Goal: Task Accomplishment & Management: Manage account settings

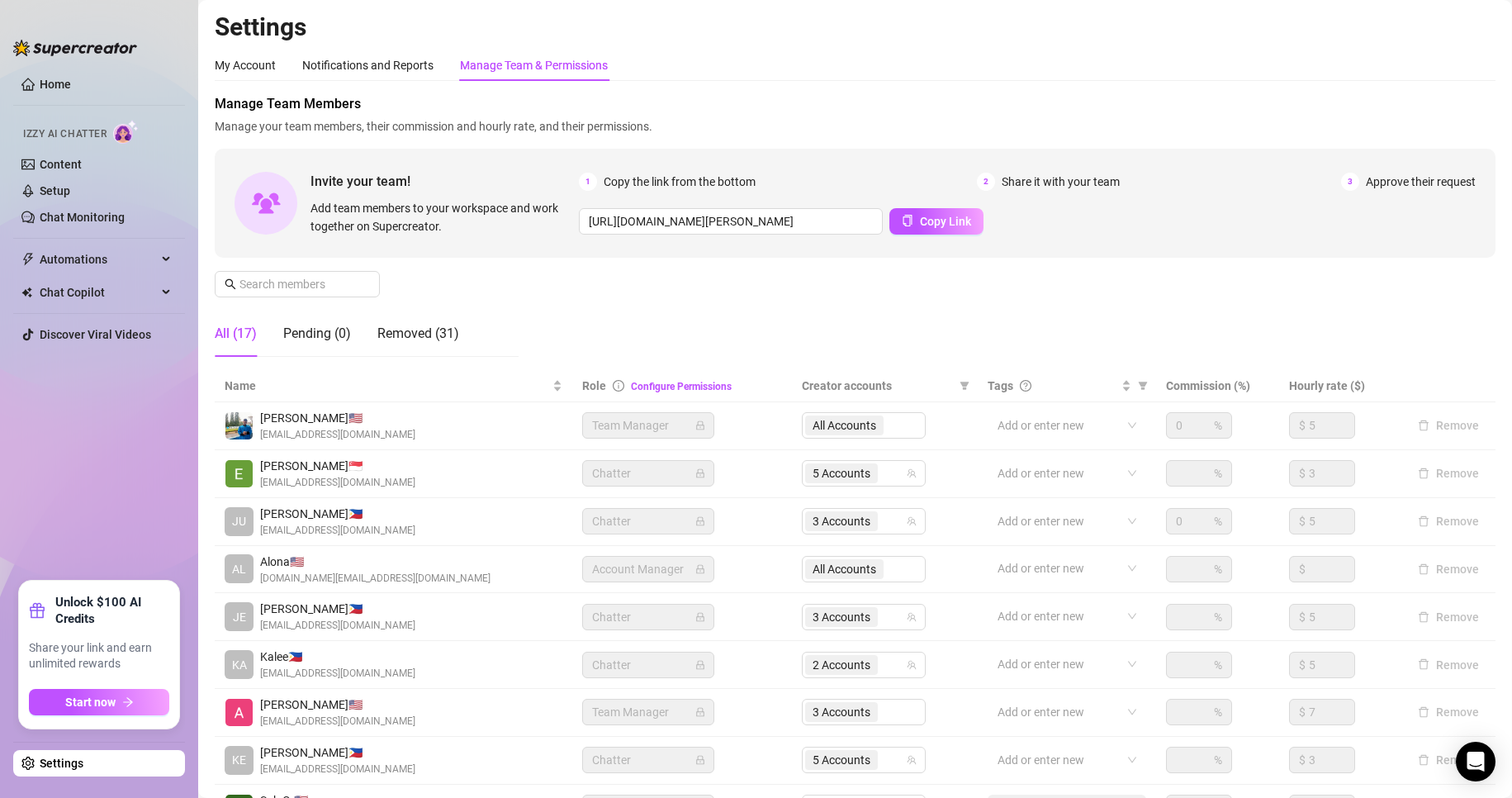
scroll to position [198, 0]
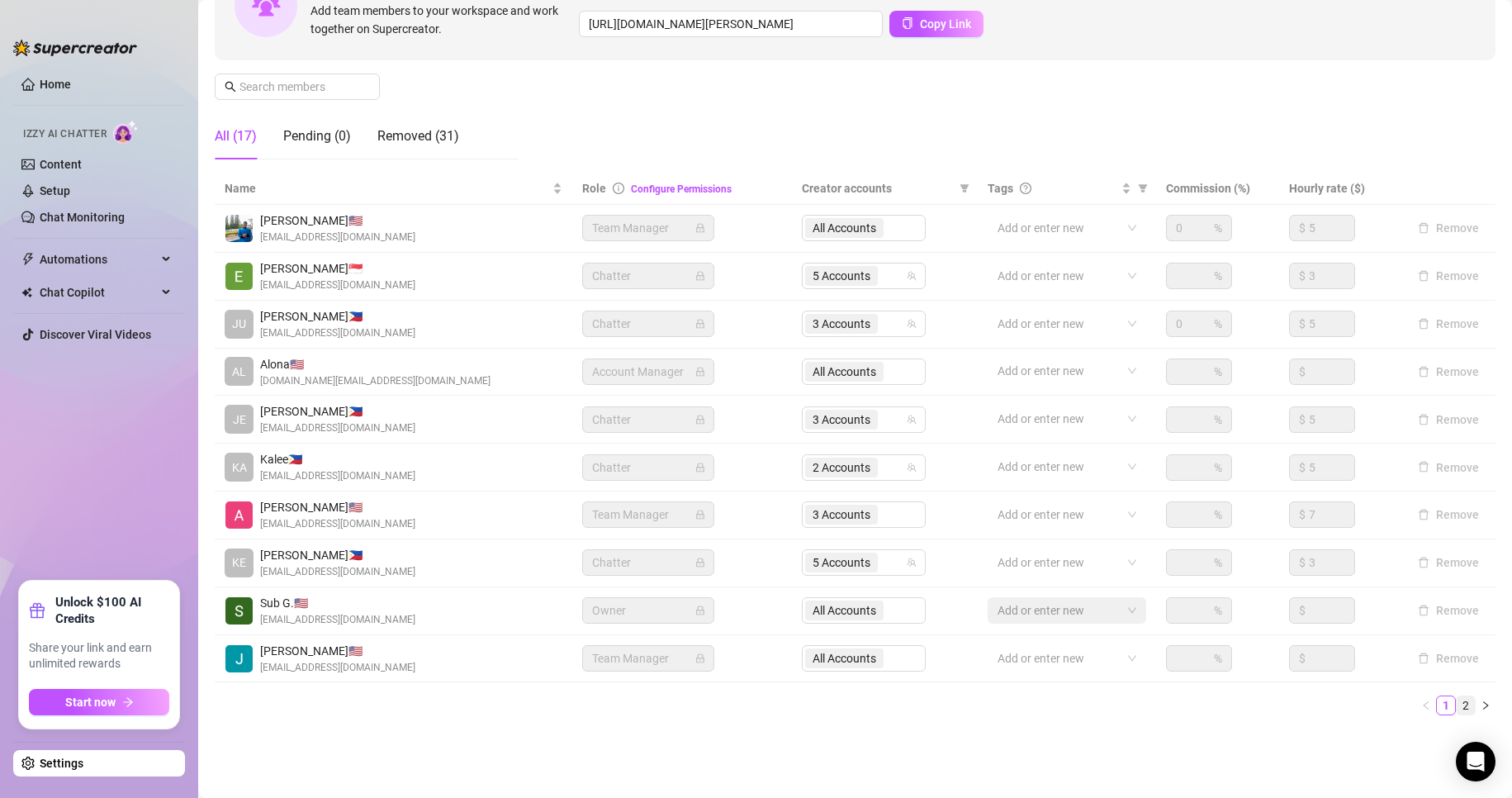
click at [1457, 704] on link "2" at bounding box center [1466, 705] width 18 height 18
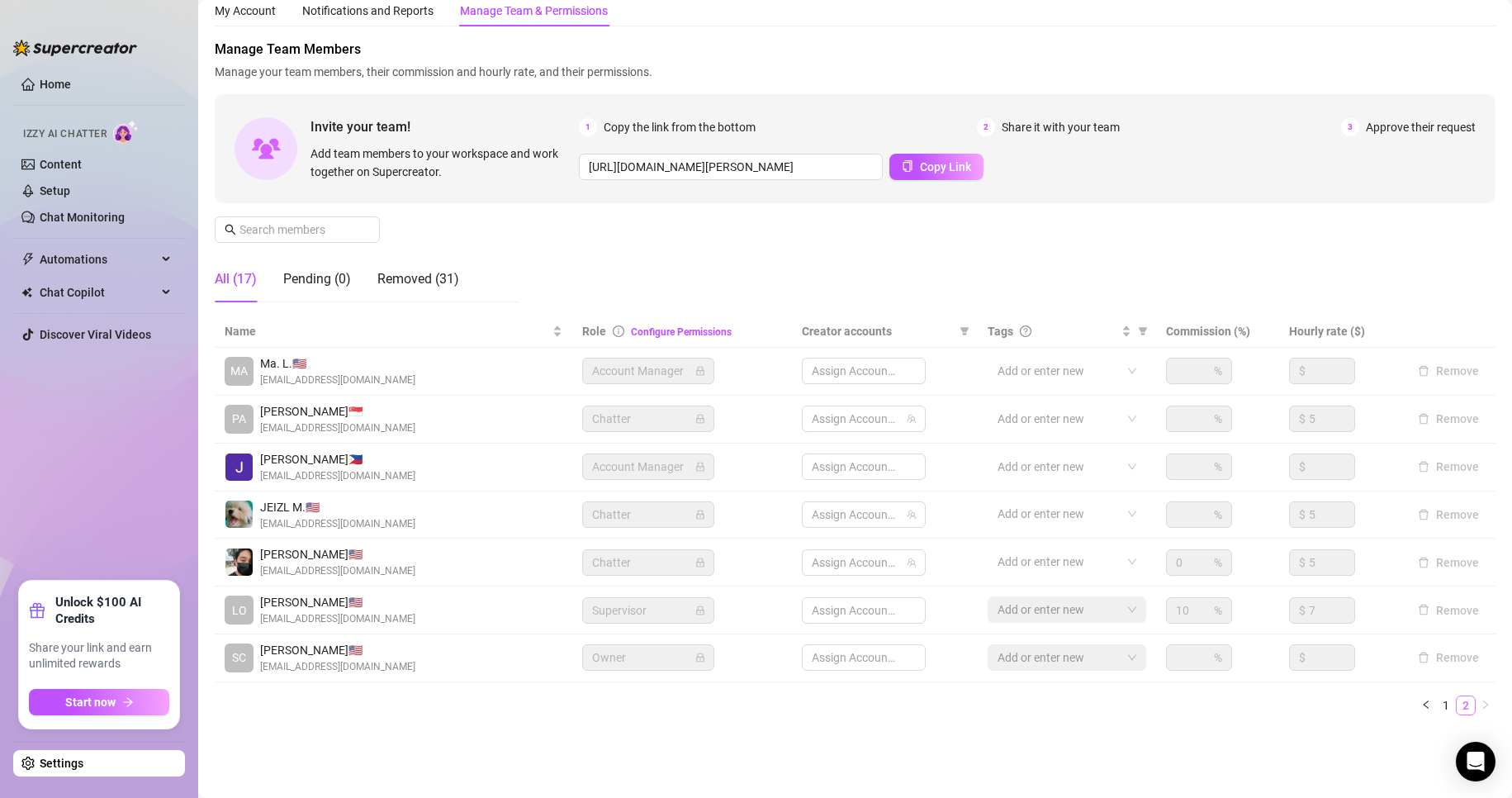
scroll to position [55, 0]
click at [828, 422] on span "3 Accounts" at bounding box center [842, 418] width 58 height 18
click at [1437, 700] on link "1" at bounding box center [1446, 705] width 18 height 18
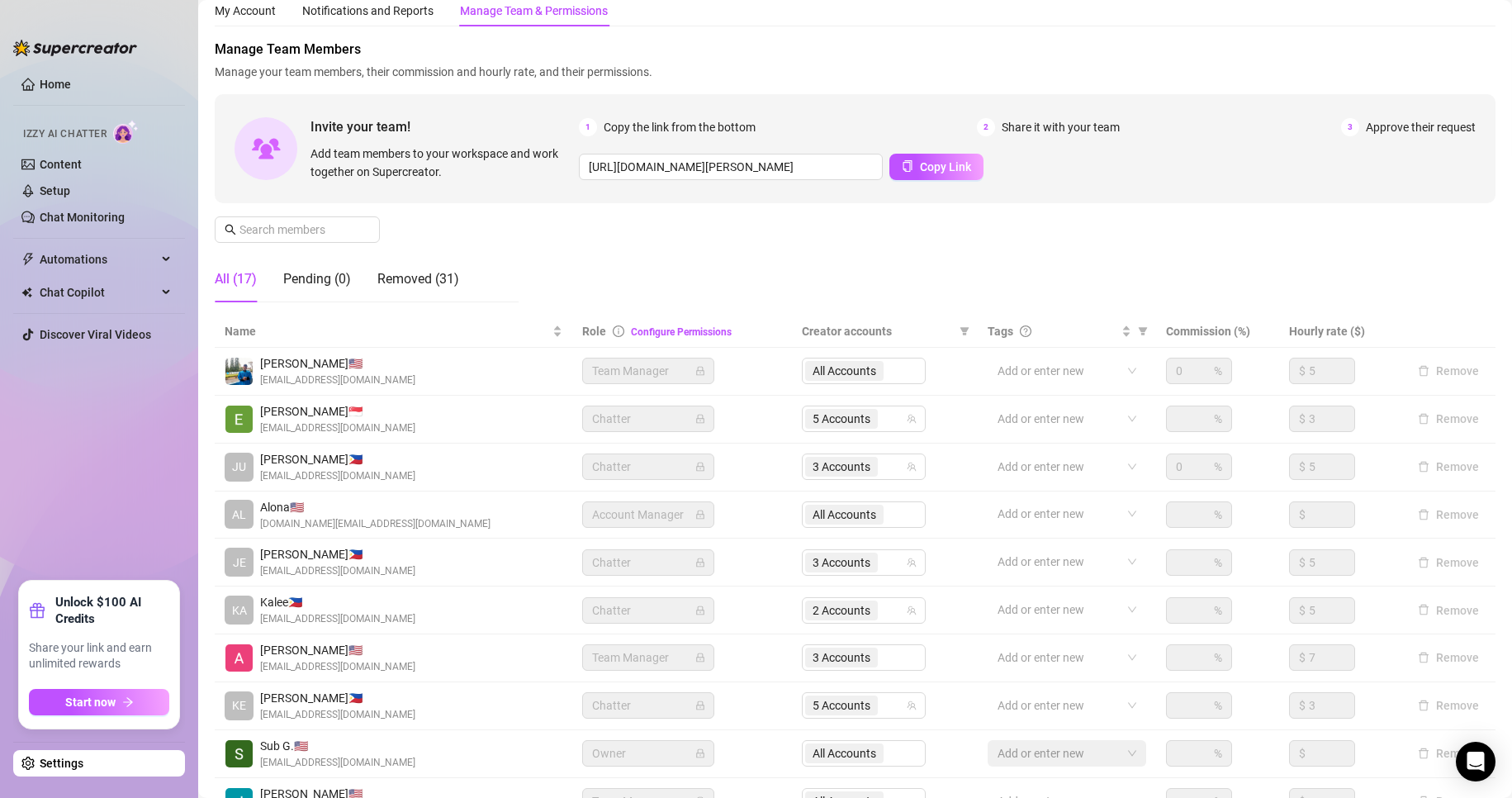
scroll to position [198, 0]
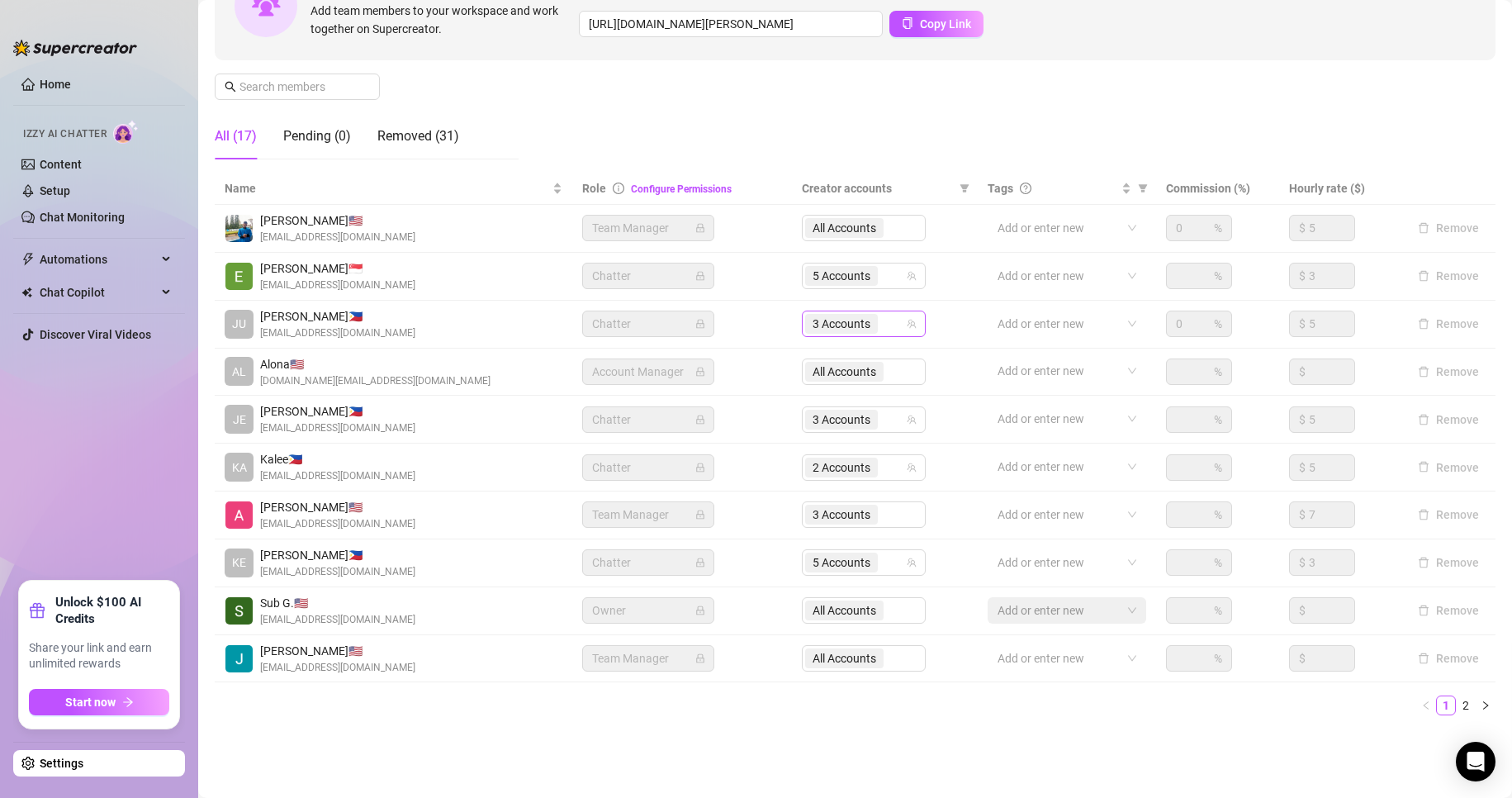
click at [830, 313] on div "3 Accounts" at bounding box center [843, 324] width 76 height 23
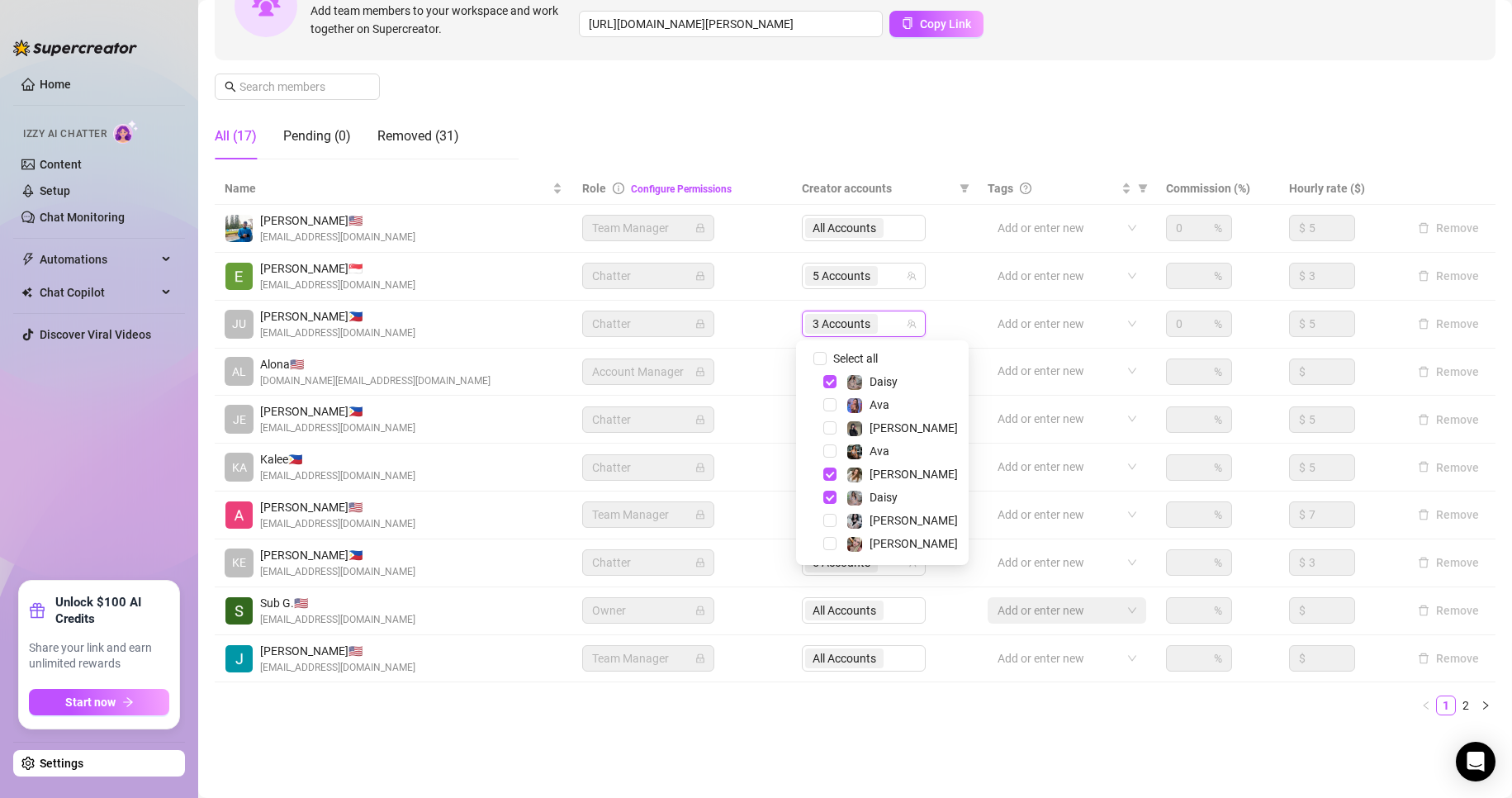
click at [1134, 747] on div "Settings My Account Notifications and Reports Manage Team & Permissions Profile…" at bounding box center [855, 281] width 1281 height 934
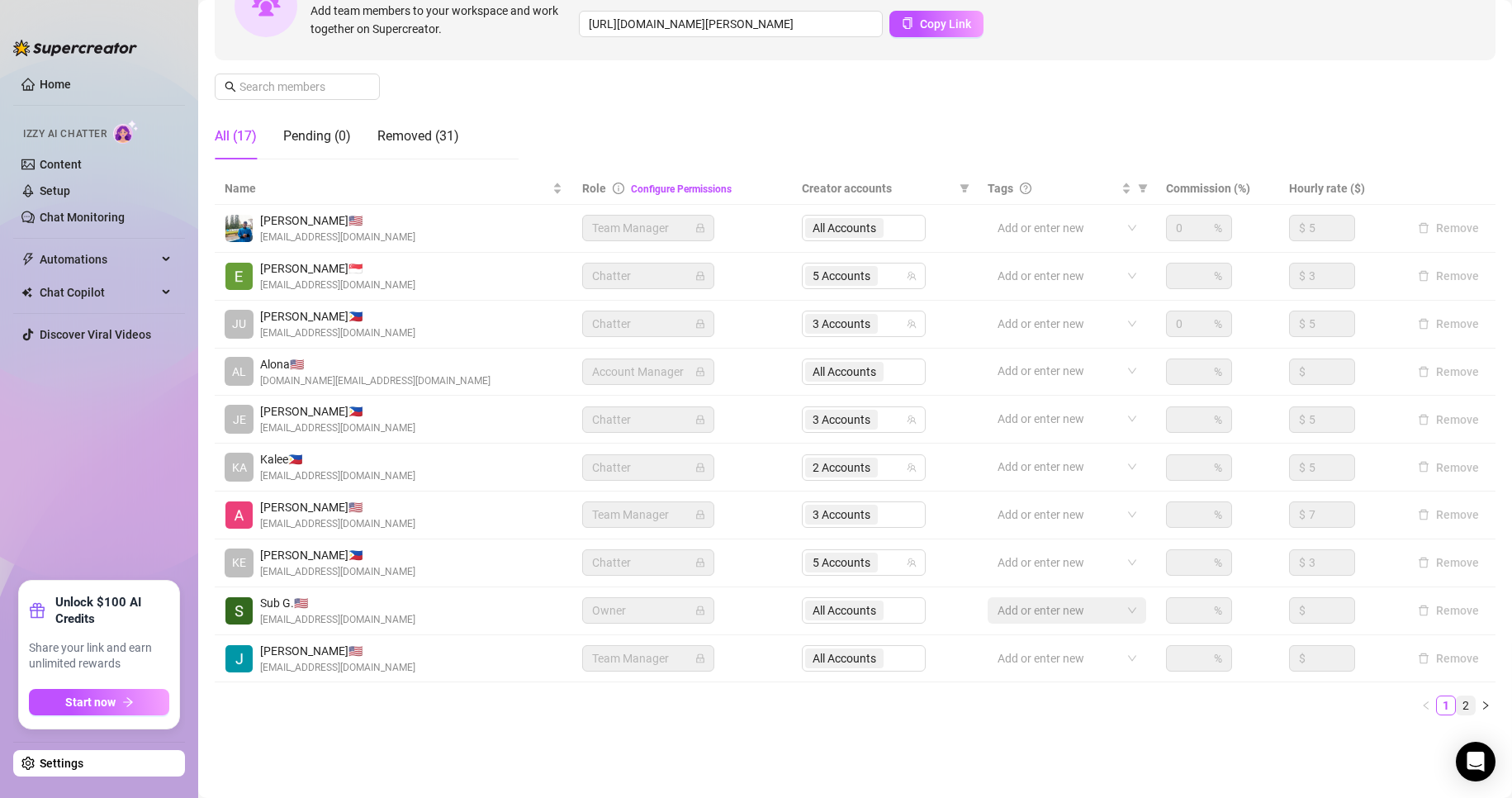
click at [1457, 699] on link "2" at bounding box center [1466, 705] width 18 height 18
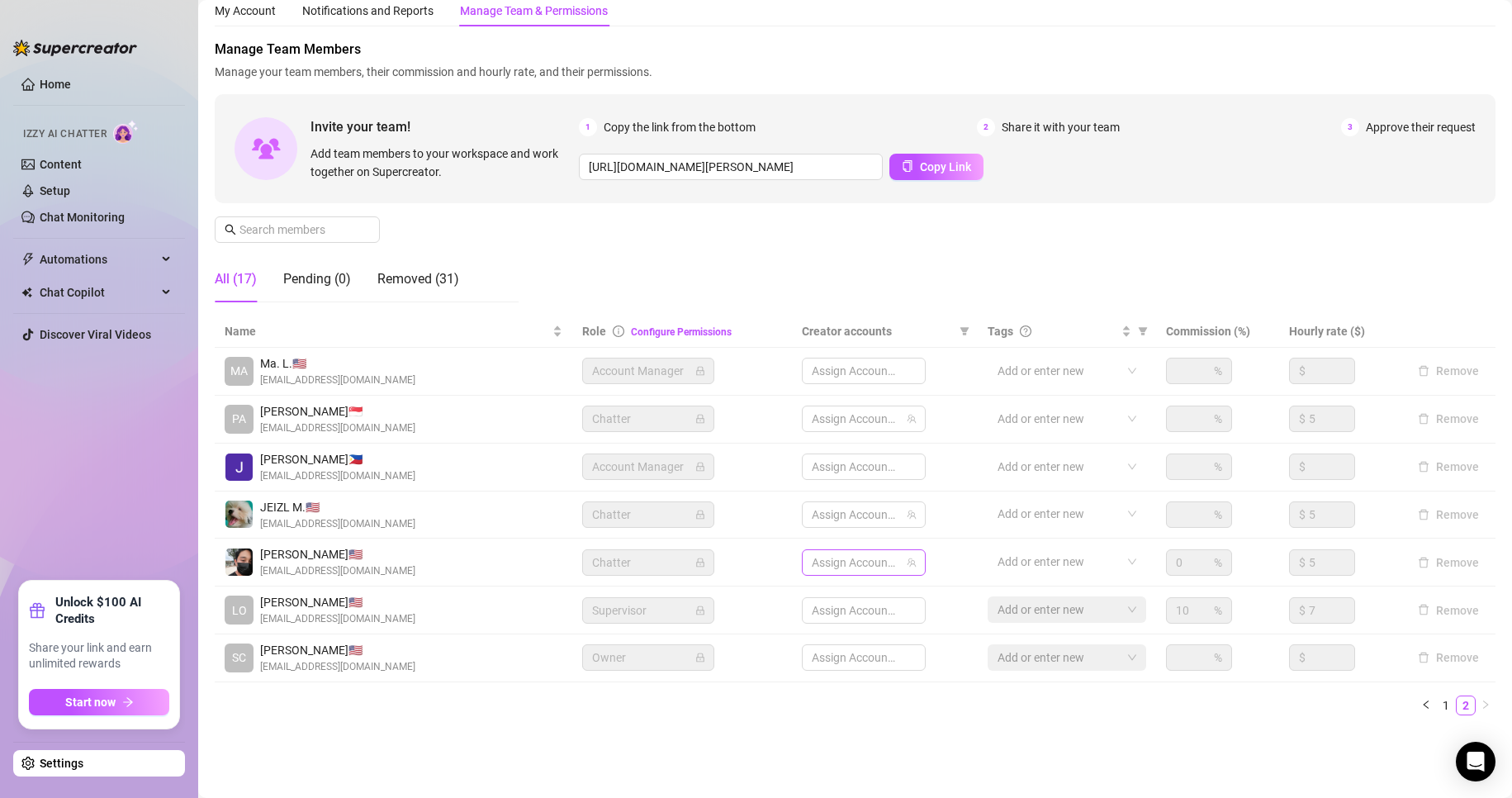
scroll to position [55, 0]
click at [816, 423] on span "3 Accounts" at bounding box center [842, 418] width 58 height 18
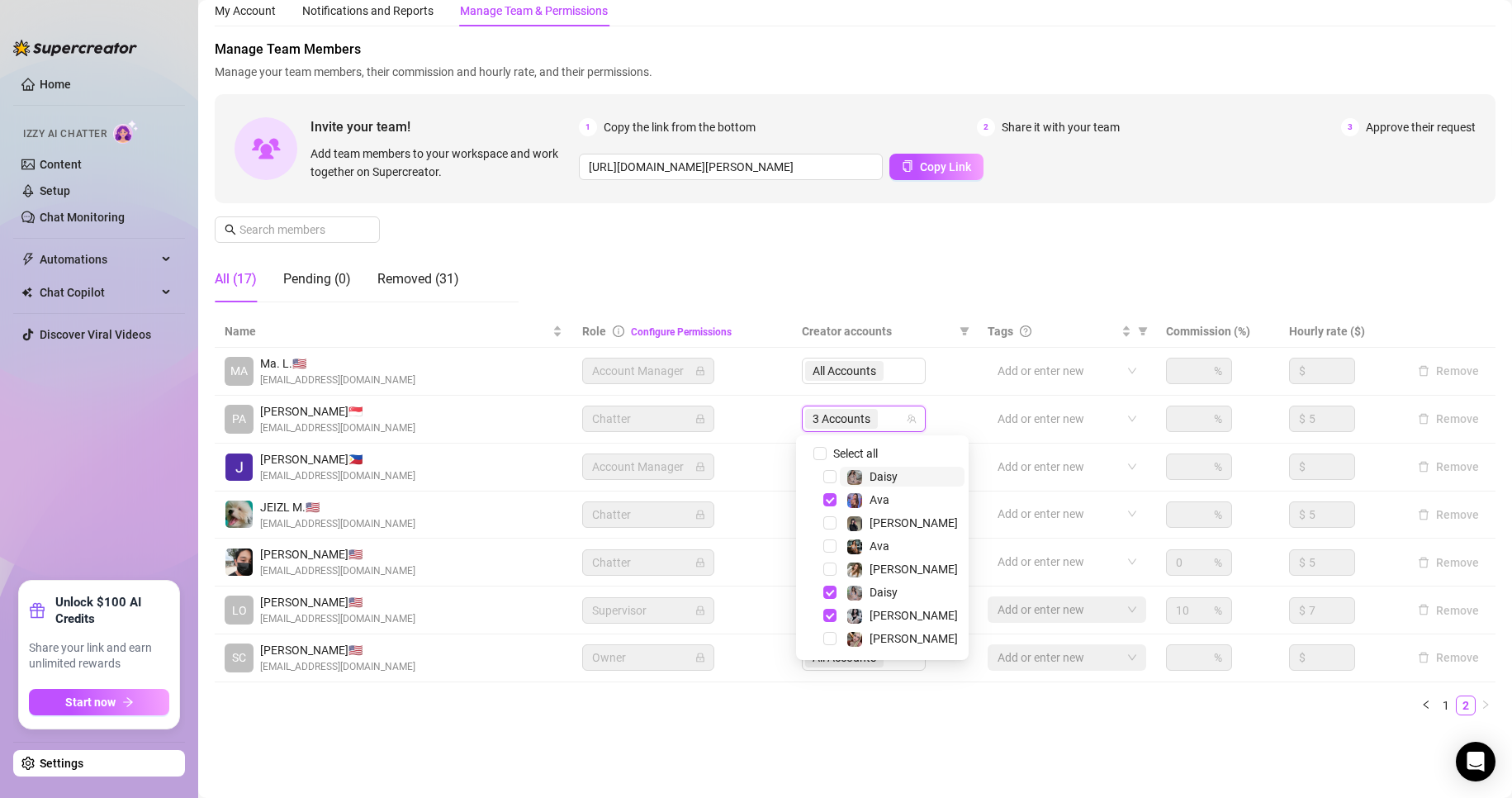
click at [833, 423] on span "3 Accounts" at bounding box center [842, 418] width 58 height 18
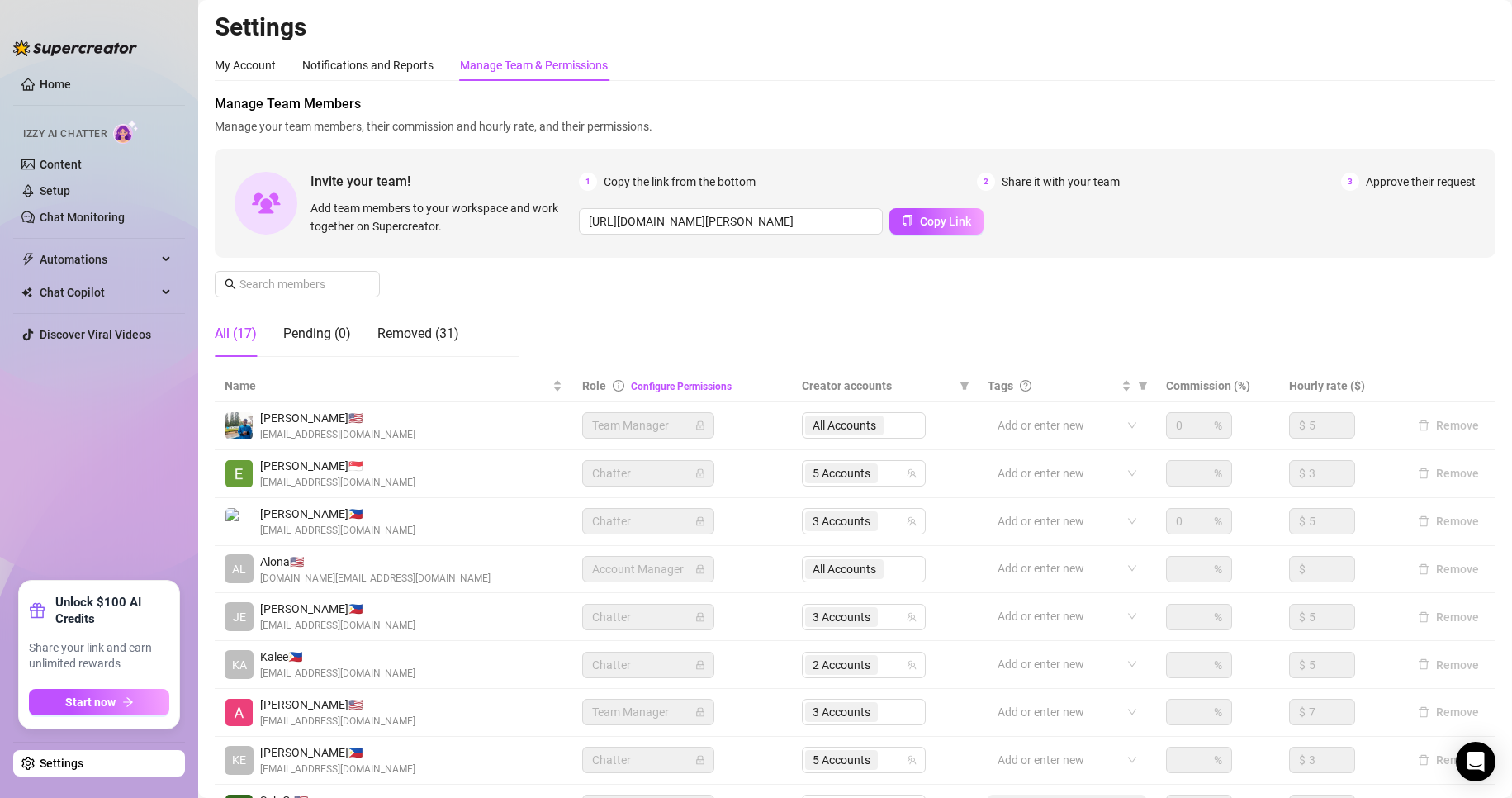
click at [61, 757] on link "Settings" at bounding box center [62, 763] width 44 height 13
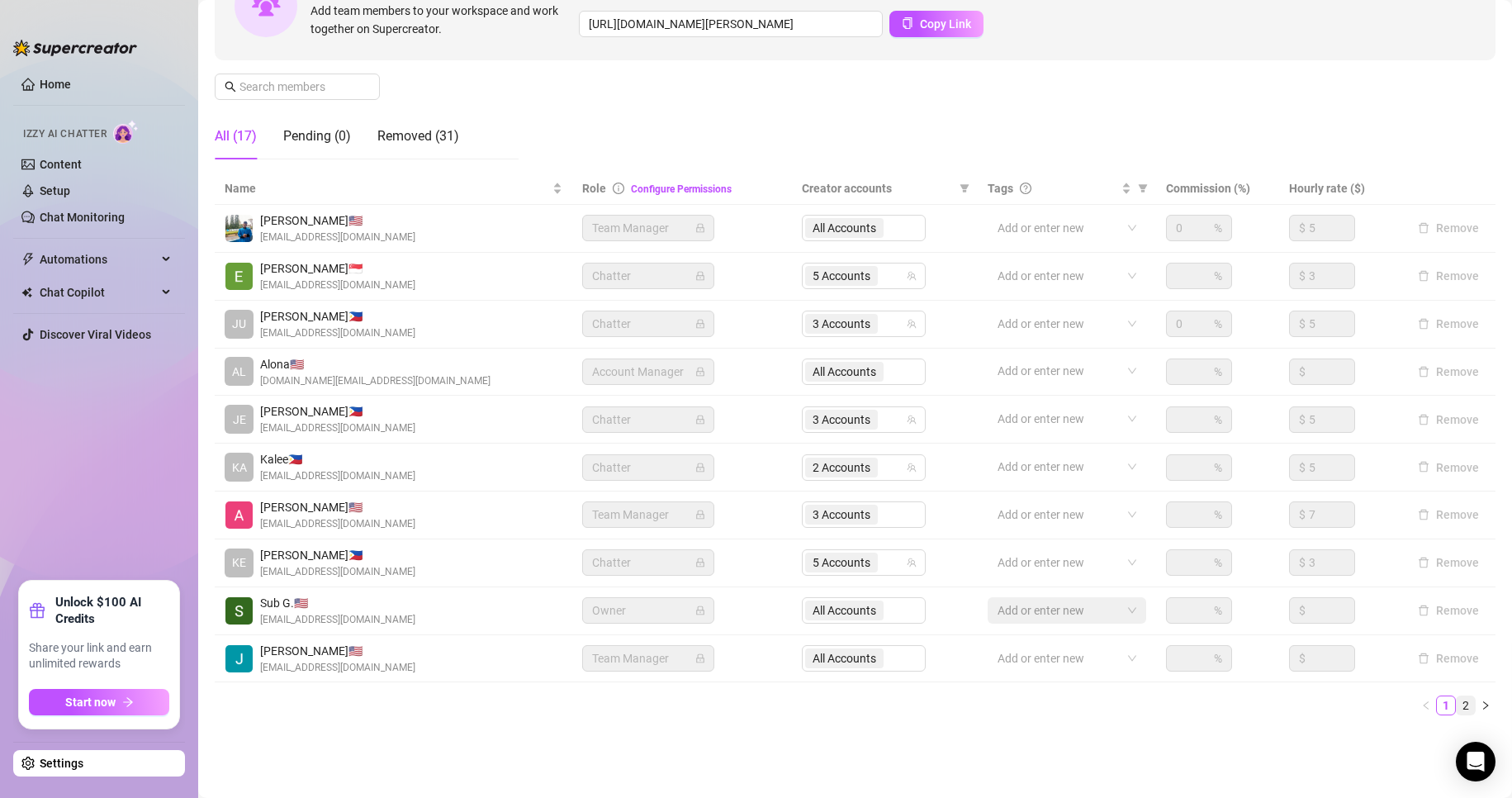
click at [1457, 698] on link "2" at bounding box center [1466, 705] width 18 height 18
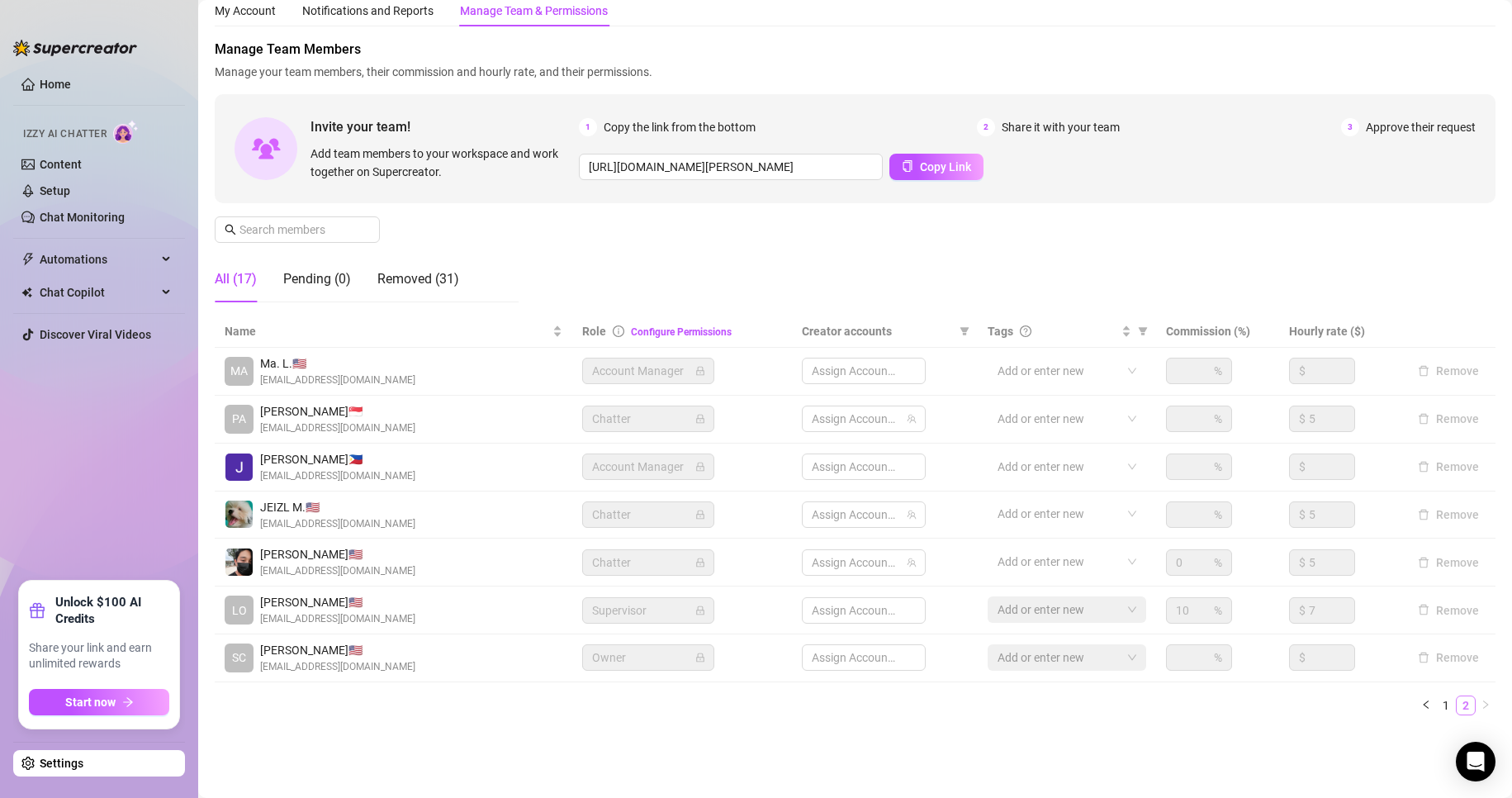
scroll to position [55, 0]
click at [858, 417] on span "3 Accounts" at bounding box center [842, 418] width 58 height 18
click at [832, 427] on span "3 Accounts" at bounding box center [842, 418] width 58 height 18
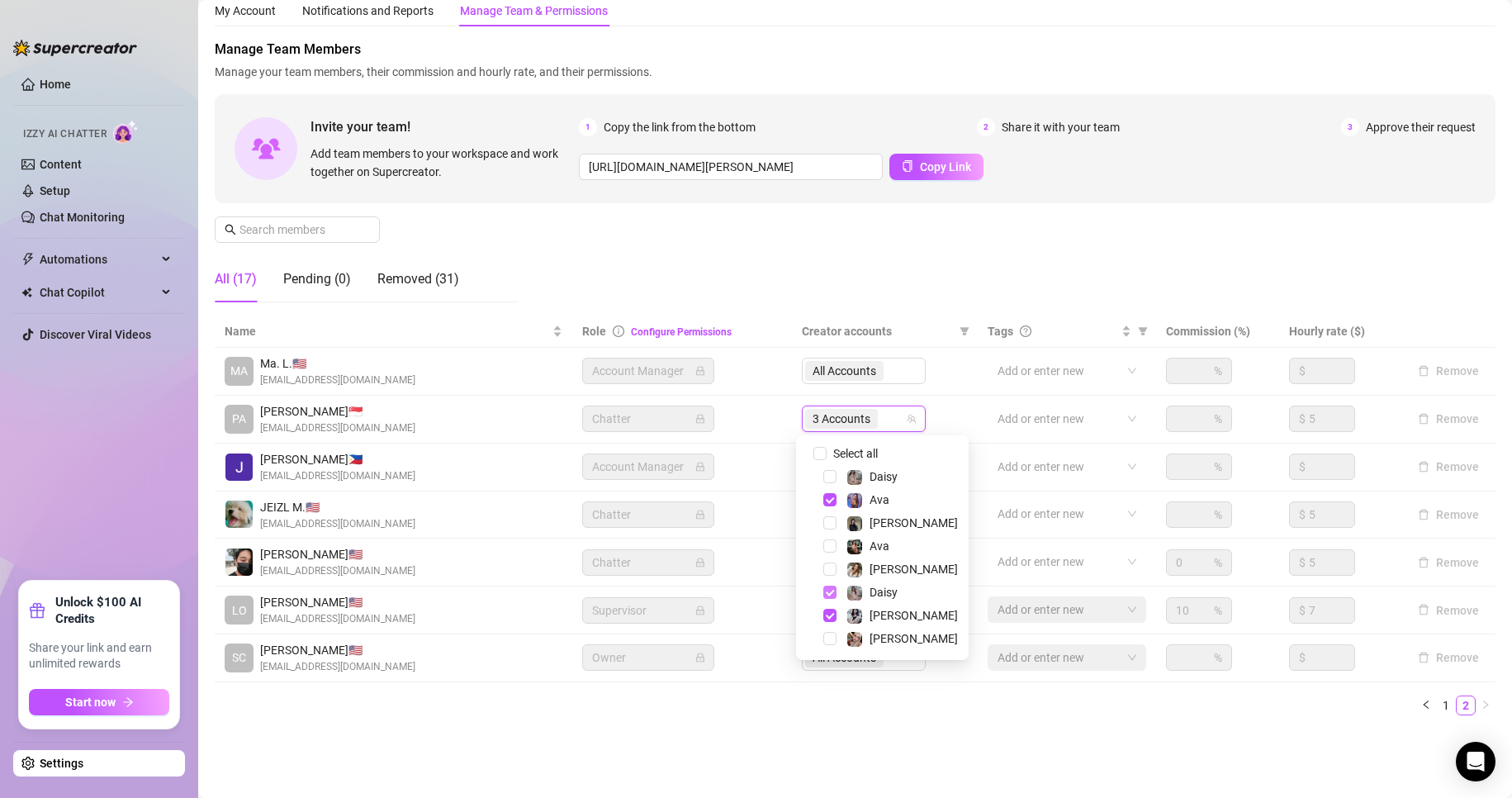
click at [827, 594] on span "Select tree node" at bounding box center [829, 591] width 13 height 13
click at [832, 539] on span "Select tree node" at bounding box center [829, 545] width 13 height 13
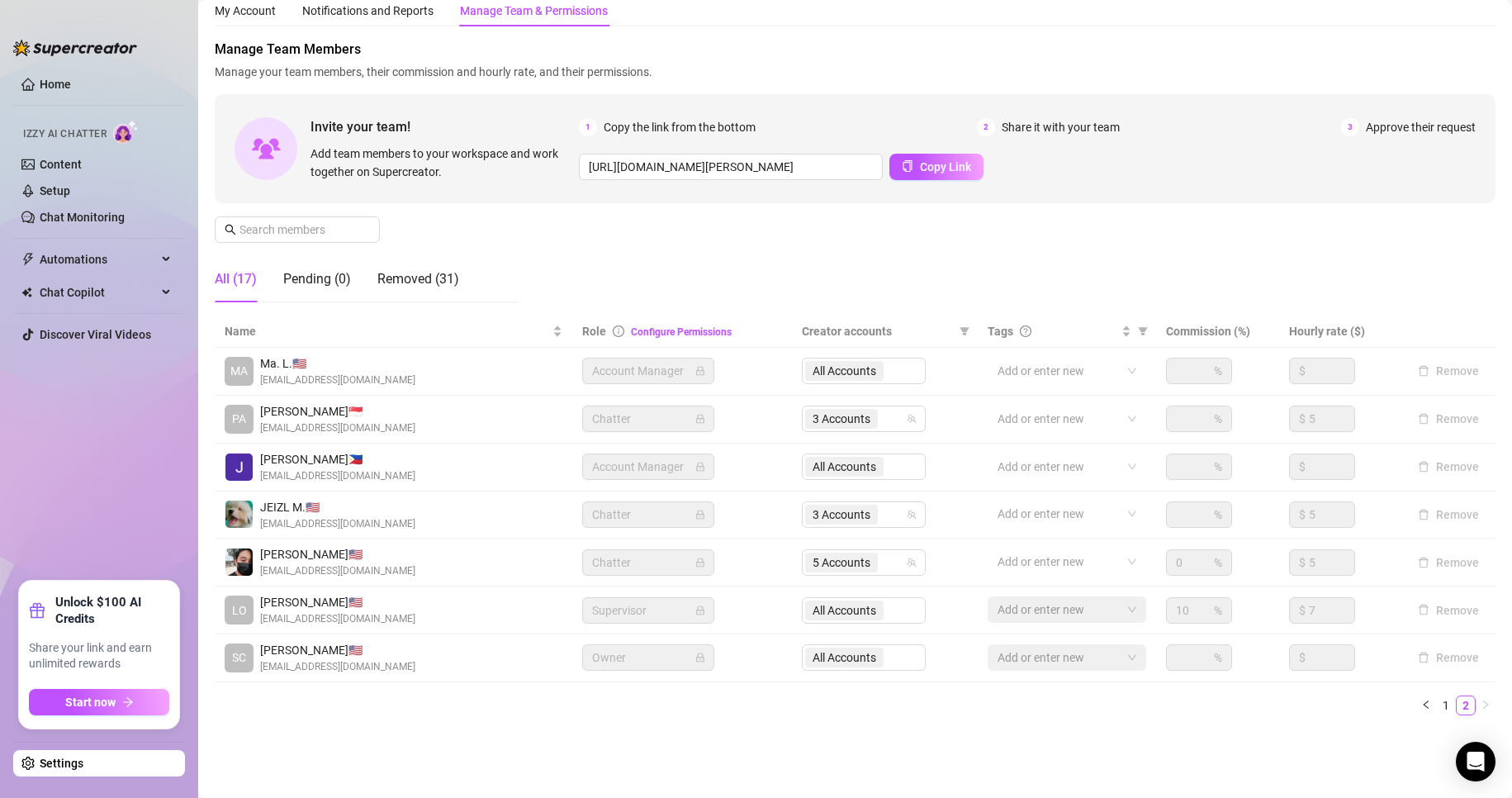
click at [608, 728] on div "Settings My Account Notifications and Reports Manage Team & Permissions Profile…" at bounding box center [855, 353] width 1281 height 791
